Goal: Navigation & Orientation: Find specific page/section

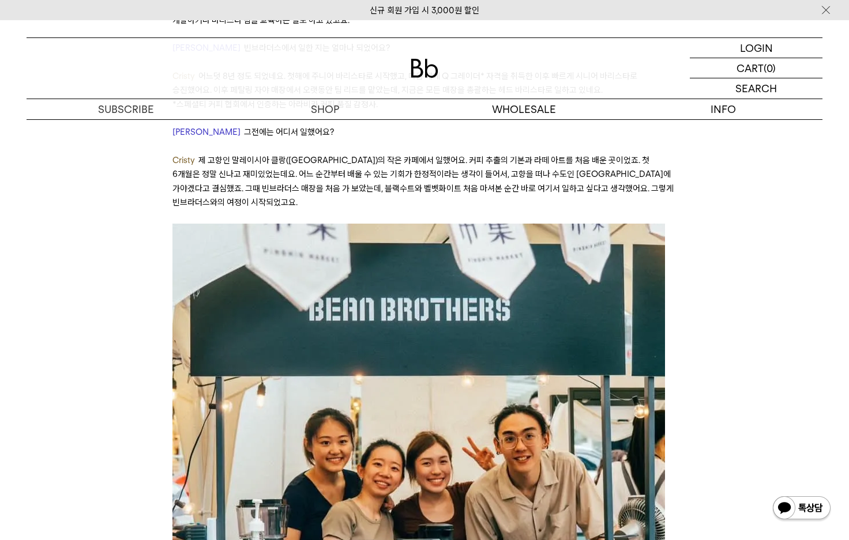
scroll to position [1260, 0]
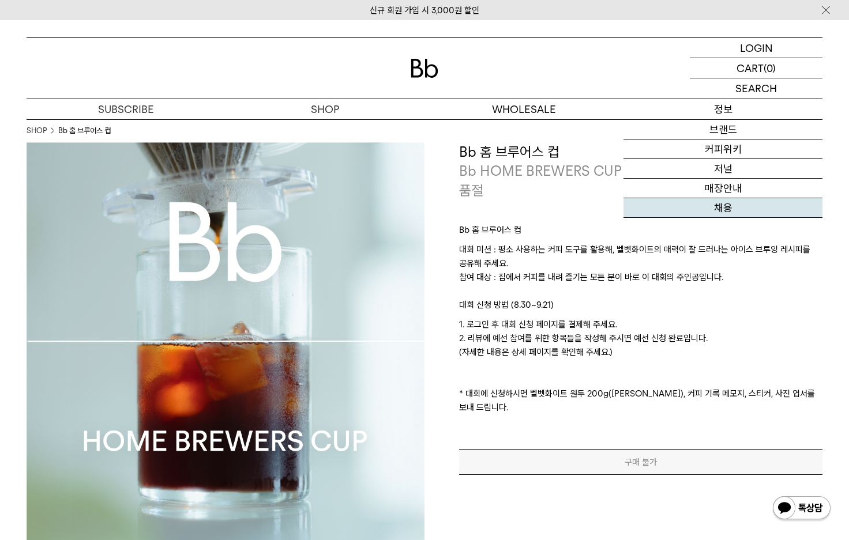
click at [724, 209] on link "채용" at bounding box center [722, 208] width 199 height 20
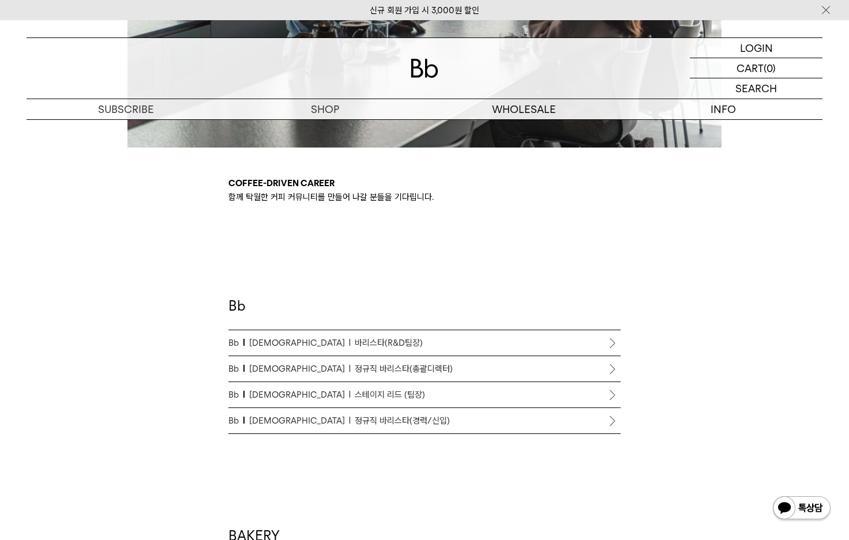
scroll to position [499, 0]
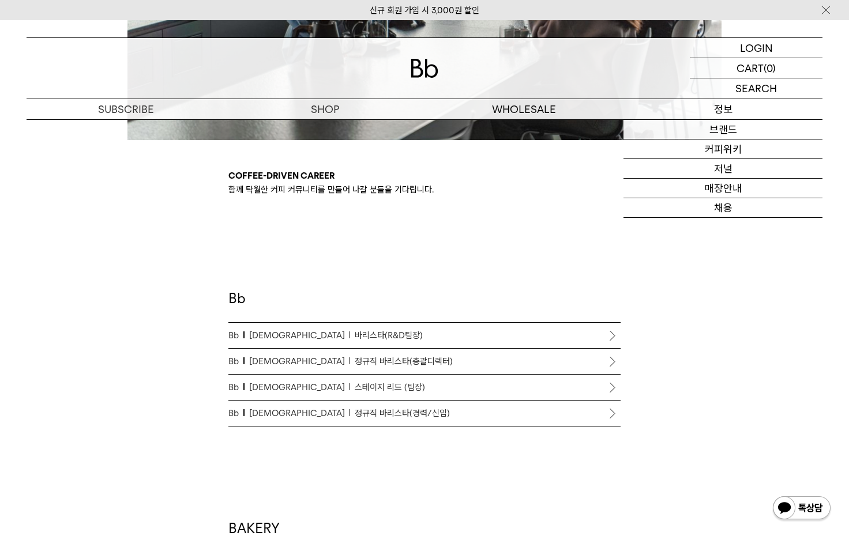
click at [728, 104] on p "정보" at bounding box center [722, 109] width 199 height 20
click at [724, 114] on p "정보" at bounding box center [722, 109] width 199 height 20
click at [724, 128] on link "브랜드" at bounding box center [722, 130] width 199 height 20
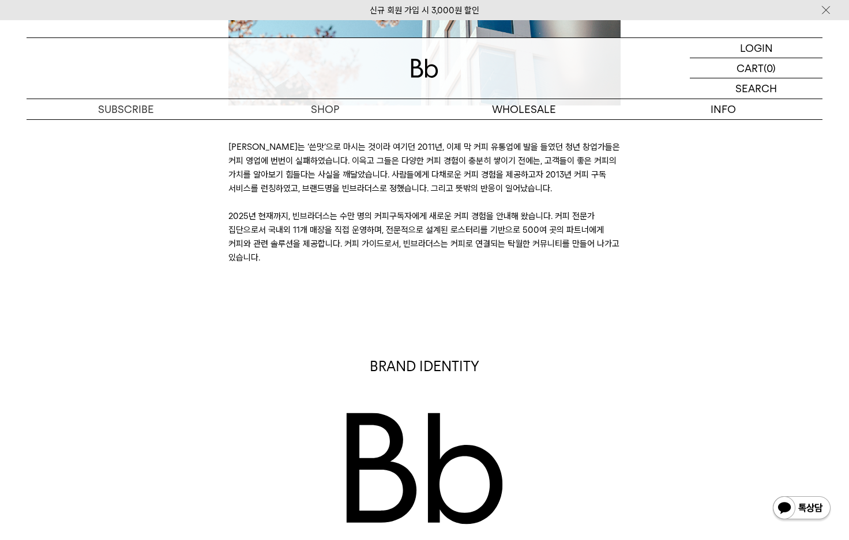
scroll to position [283, 0]
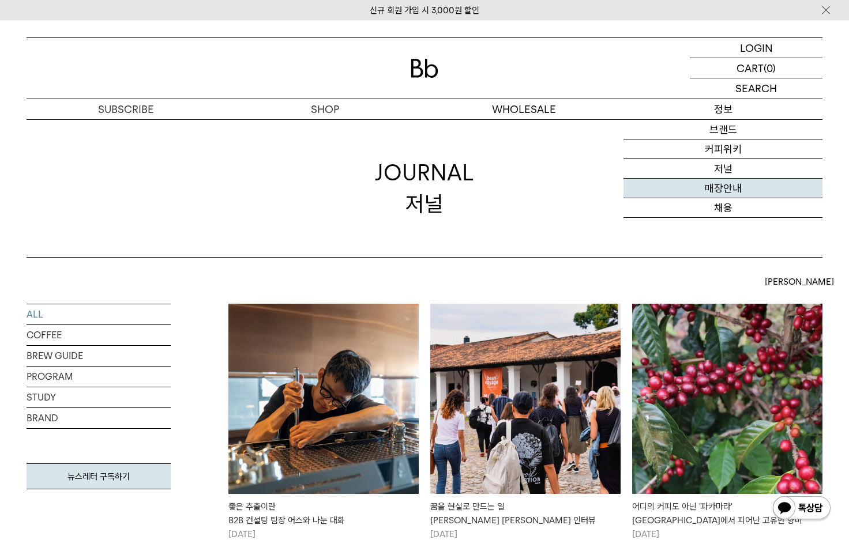
click at [746, 190] on link "매장안내" at bounding box center [722, 189] width 199 height 20
